Goal: Task Accomplishment & Management: Manage account settings

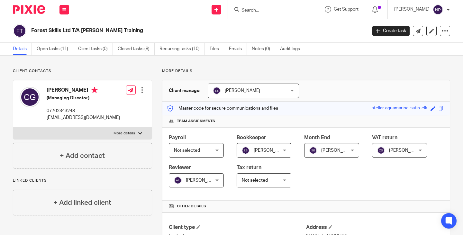
click at [260, 9] on input "Search" at bounding box center [270, 11] width 58 height 6
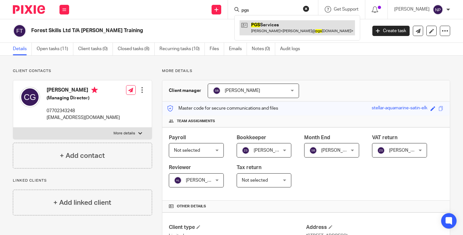
type input "pgs"
click at [275, 30] on link at bounding box center [296, 27] width 115 height 15
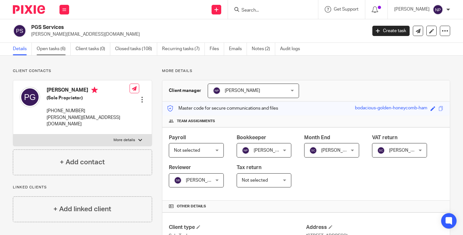
click at [49, 50] on link "Open tasks (6)" at bounding box center [54, 49] width 34 height 13
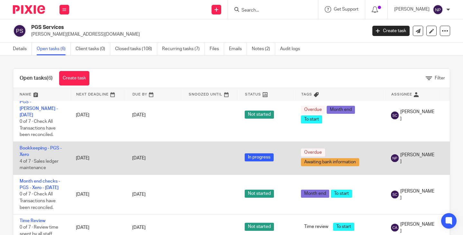
scroll to position [76, 0]
click at [38, 146] on link "Bookkeeping - PGS - Xero" at bounding box center [41, 151] width 42 height 11
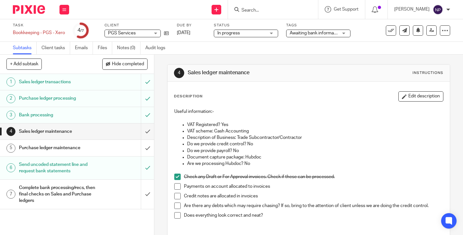
click at [258, 8] on input "Search" at bounding box center [270, 11] width 58 height 6
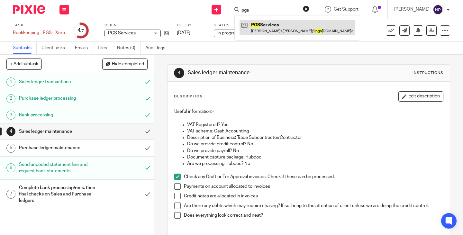
type input "pgs"
click at [278, 25] on link at bounding box center [296, 27] width 115 height 15
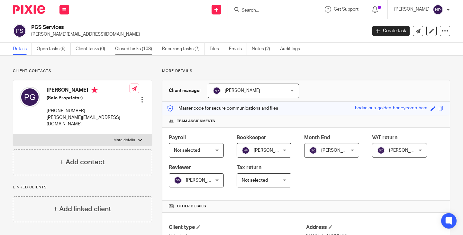
click at [141, 51] on link "Closed tasks (108)" at bounding box center [136, 49] width 42 height 13
